Goal: Book appointment/travel/reservation

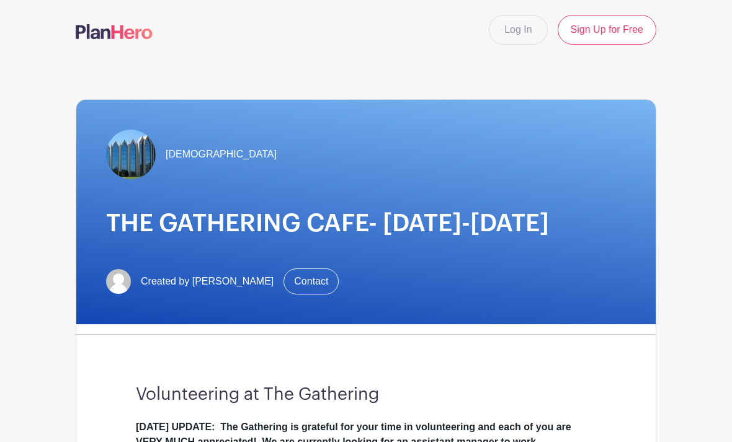
scroll to position [66, 0]
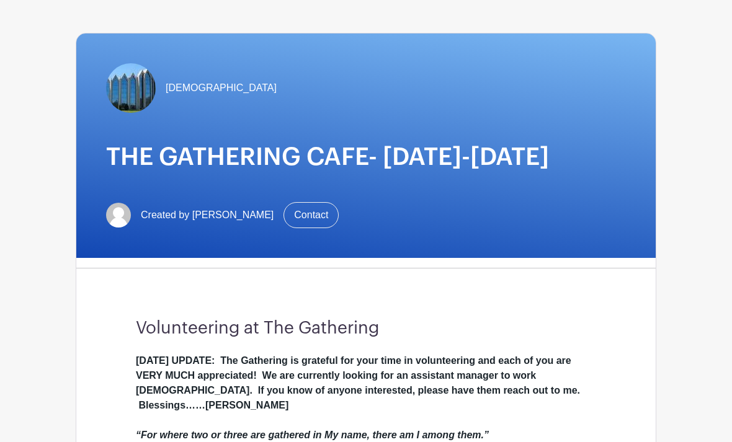
click at [645, 171] on div "[DEMOGRAPHIC_DATA] THE GATHERING CAFE- [DATE]-[DATE] Created by [PERSON_NAME] C…" at bounding box center [366, 146] width 580 height 225
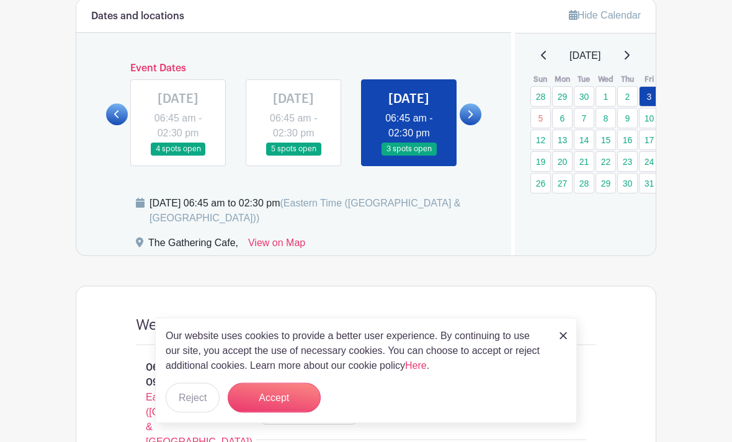
scroll to position [703, 0]
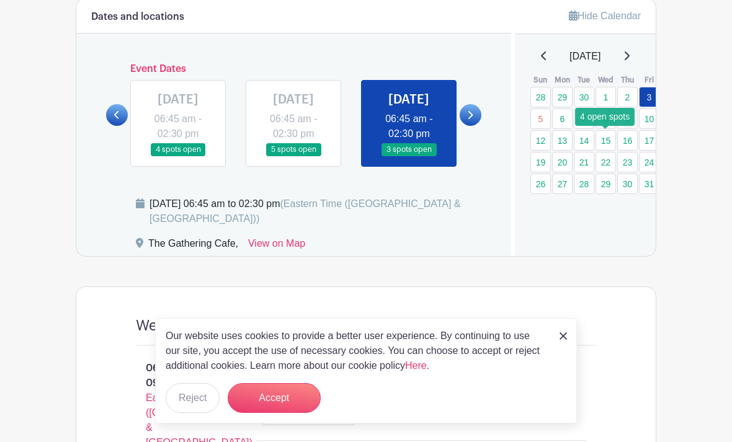
click at [599, 148] on link "15" at bounding box center [606, 140] width 20 height 20
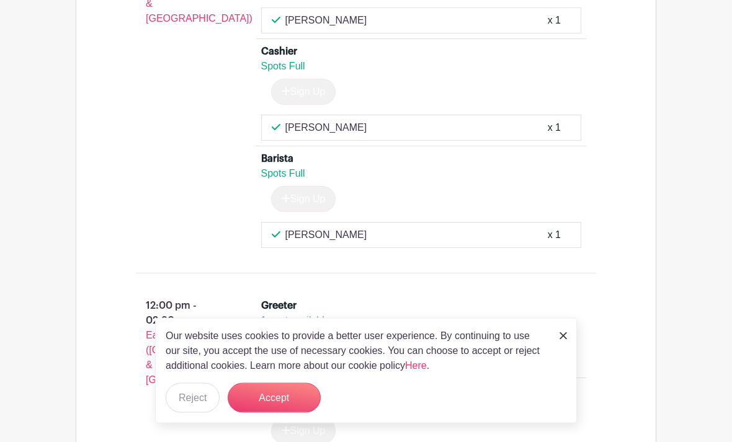
scroll to position [1494, 0]
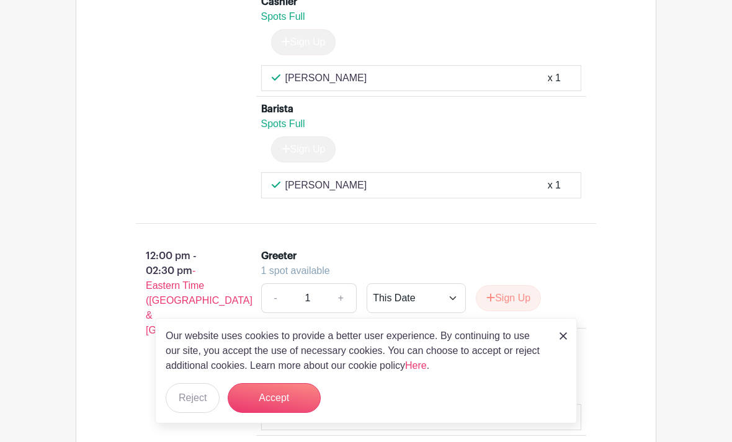
click at [566, 343] on link at bounding box center [563, 335] width 7 height 15
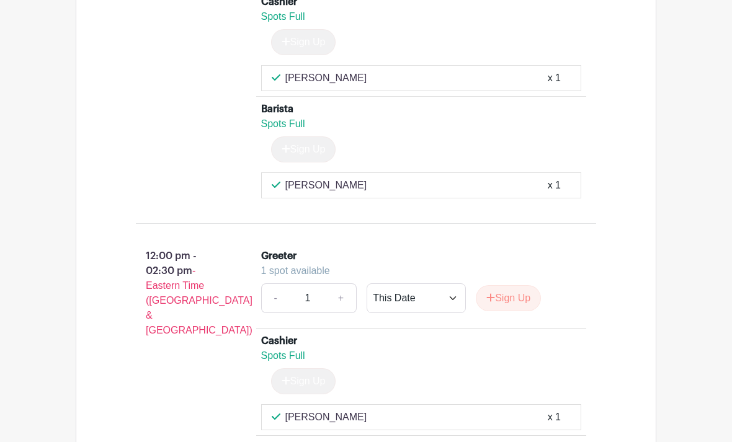
click at [574, 377] on div "Spots Full Sign Up" at bounding box center [421, 372] width 321 height 46
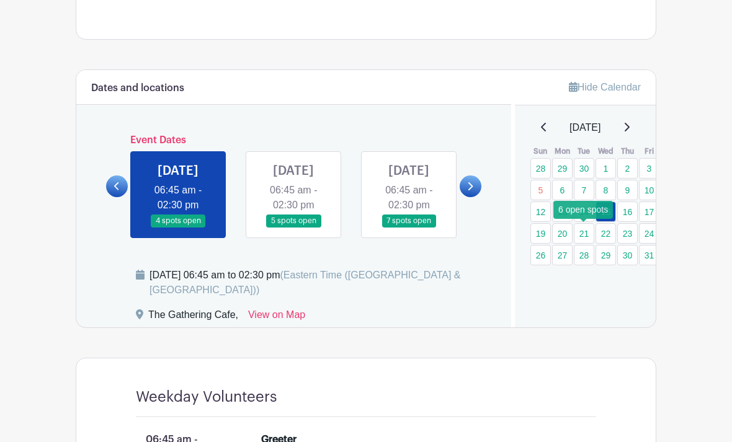
scroll to position [632, 0]
click at [590, 235] on link "21" at bounding box center [584, 233] width 20 height 20
click at [591, 235] on link "21" at bounding box center [584, 233] width 20 height 20
click at [588, 241] on link "21" at bounding box center [584, 233] width 20 height 20
click at [586, 233] on link "21" at bounding box center [584, 233] width 20 height 20
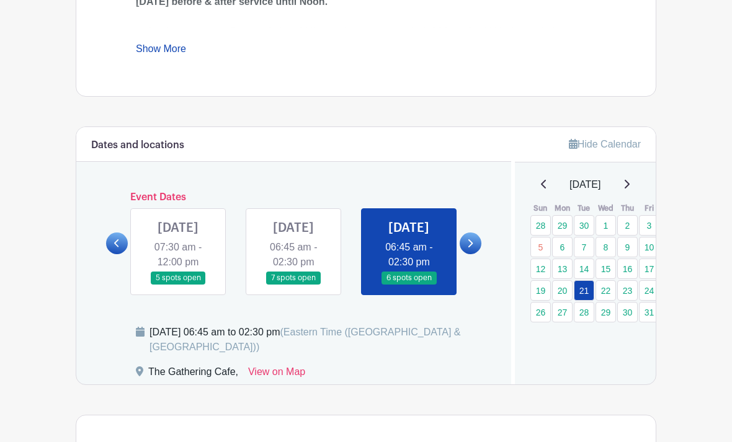
scroll to position [573, 0]
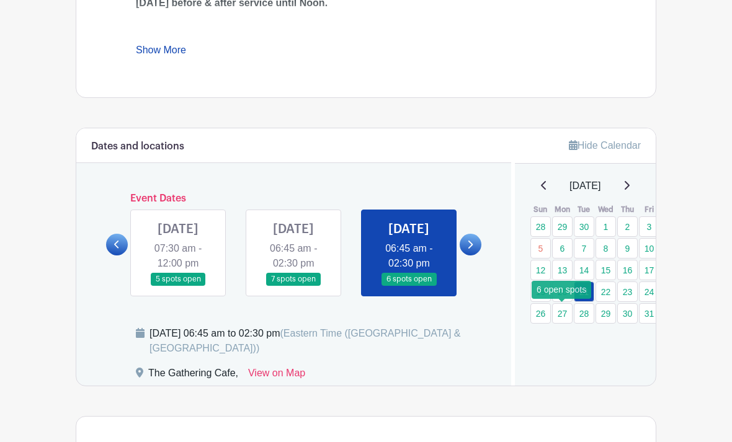
click at [570, 315] on link "27" at bounding box center [562, 313] width 20 height 20
click at [568, 318] on link "27" at bounding box center [562, 313] width 20 height 20
click at [563, 318] on link "27" at bounding box center [562, 313] width 20 height 20
click at [572, 316] on link "27" at bounding box center [562, 313] width 20 height 20
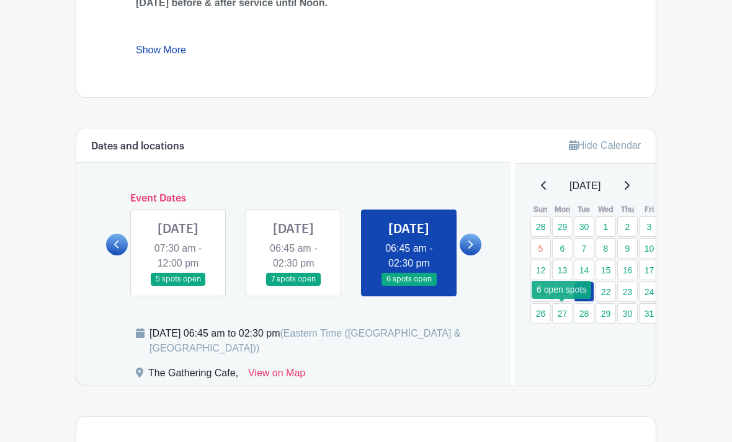
click at [565, 313] on link "27" at bounding box center [562, 313] width 20 height 20
click at [566, 316] on link "27" at bounding box center [562, 313] width 20 height 20
click at [564, 320] on link "27" at bounding box center [562, 313] width 20 height 20
click at [569, 312] on link "27" at bounding box center [562, 313] width 20 height 20
click at [567, 318] on link "27" at bounding box center [562, 313] width 20 height 20
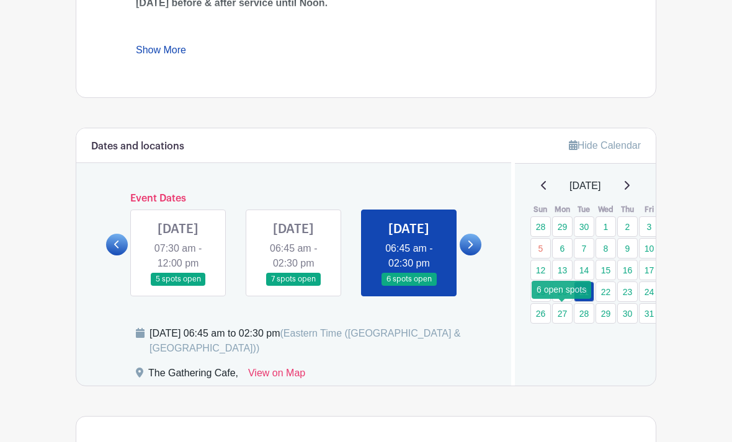
click at [563, 320] on link "27" at bounding box center [562, 313] width 20 height 20
click at [570, 305] on link "27" at bounding box center [562, 313] width 20 height 20
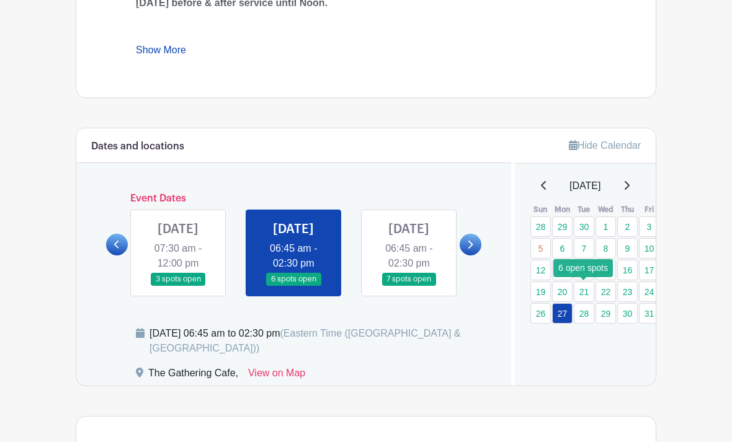
click at [585, 293] on link "21" at bounding box center [584, 292] width 20 height 20
click at [591, 291] on link "21" at bounding box center [584, 292] width 20 height 20
click at [590, 295] on link "21" at bounding box center [584, 292] width 20 height 20
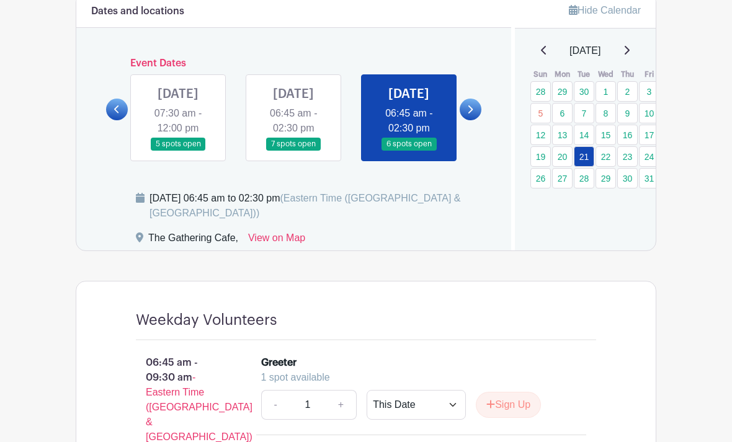
scroll to position [709, 0]
click at [564, 186] on link "27" at bounding box center [562, 178] width 20 height 20
click at [567, 184] on link "27" at bounding box center [562, 178] width 20 height 20
click at [565, 181] on link "27" at bounding box center [562, 178] width 20 height 20
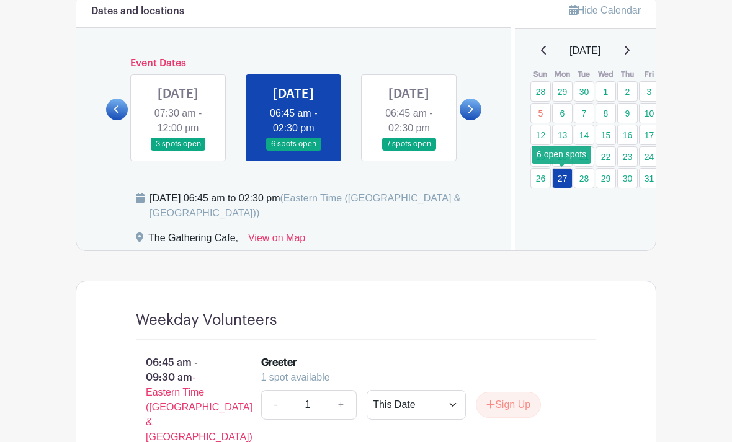
click at [565, 180] on link "27" at bounding box center [562, 178] width 20 height 20
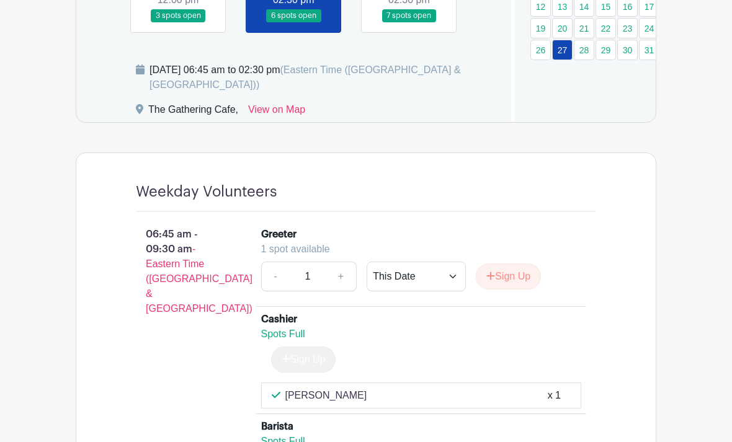
scroll to position [838, 0]
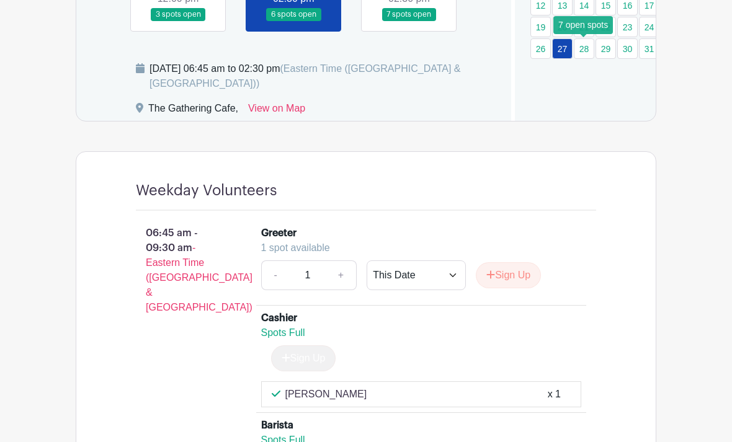
click at [591, 57] on link "28" at bounding box center [584, 48] width 20 height 20
click at [591, 55] on link "28" at bounding box center [584, 48] width 20 height 20
click at [590, 52] on link "28" at bounding box center [584, 48] width 20 height 20
click at [583, 52] on link "28" at bounding box center [584, 48] width 20 height 20
click at [586, 56] on link "28" at bounding box center [584, 48] width 20 height 20
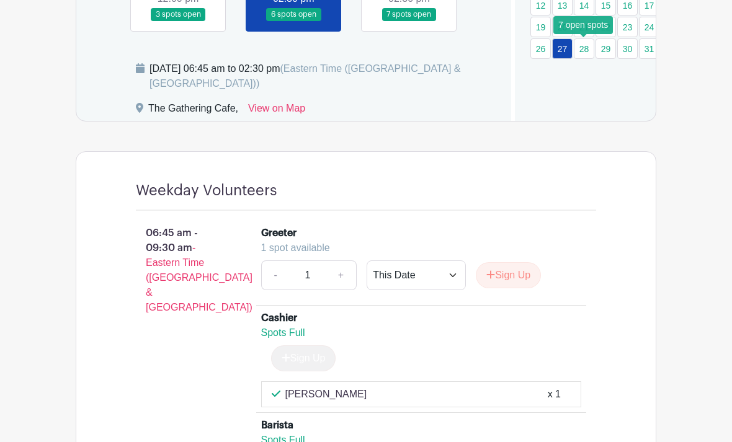
click at [588, 51] on link "28" at bounding box center [584, 48] width 20 height 20
